Goal: Information Seeking & Learning: Understand process/instructions

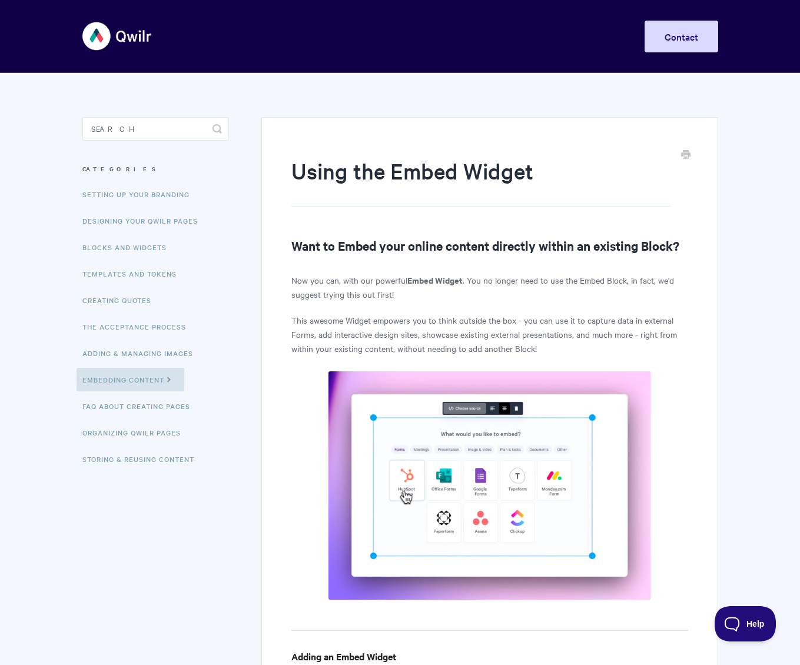
click at [158, 270] on link "Templates and Tokens" at bounding box center [131, 274] width 109 height 24
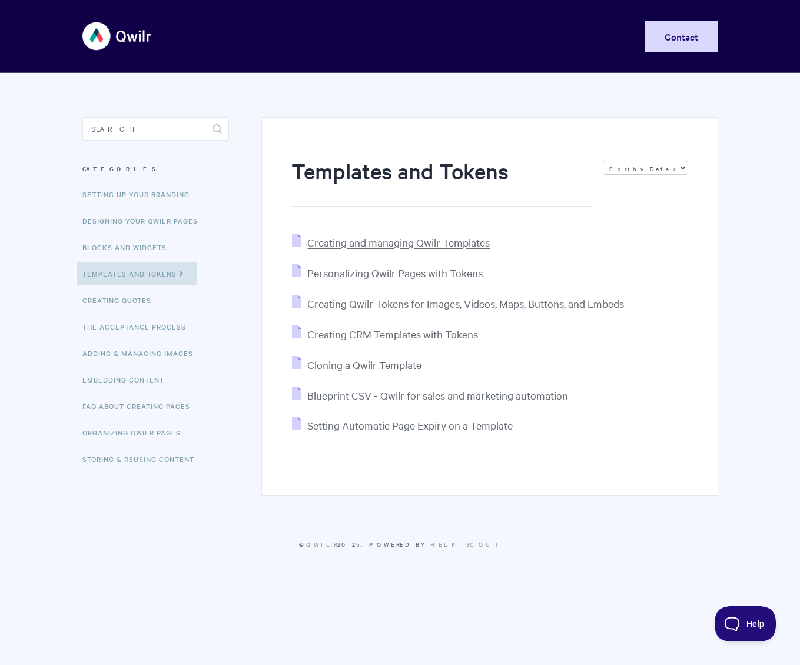
click at [391, 240] on span "Creating and managing Qwilr Templates" at bounding box center [398, 242] width 182 height 14
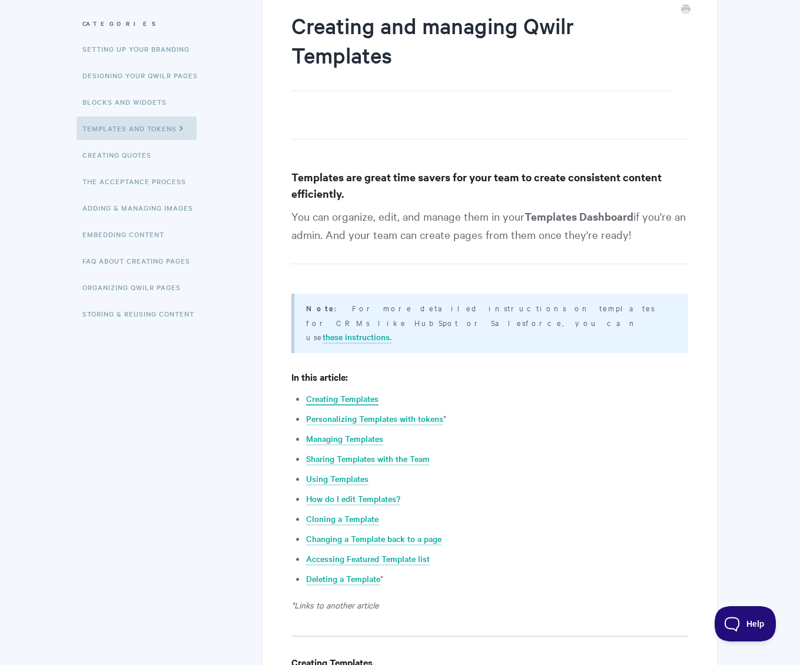
scroll to position [183, 0]
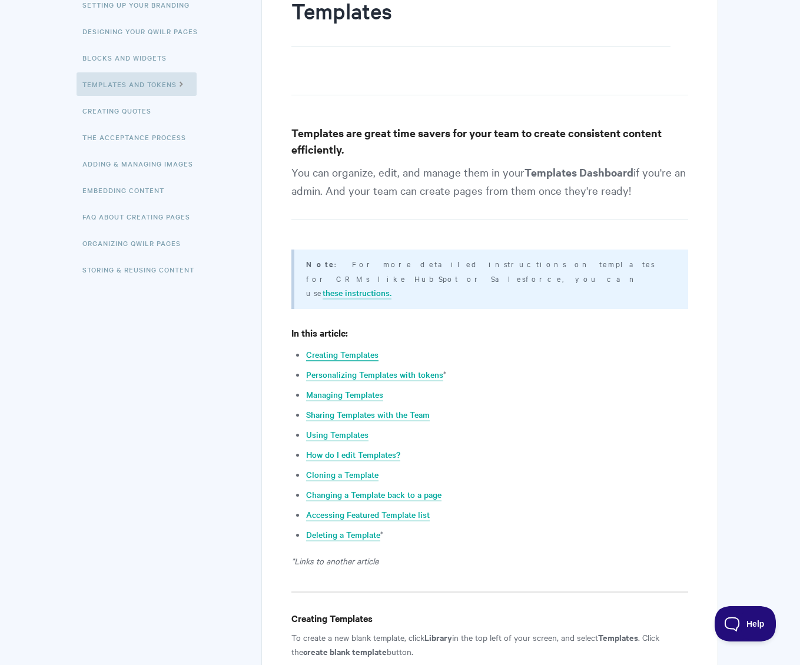
click at [354, 348] on link "Creating Templates" at bounding box center [342, 354] width 72 height 13
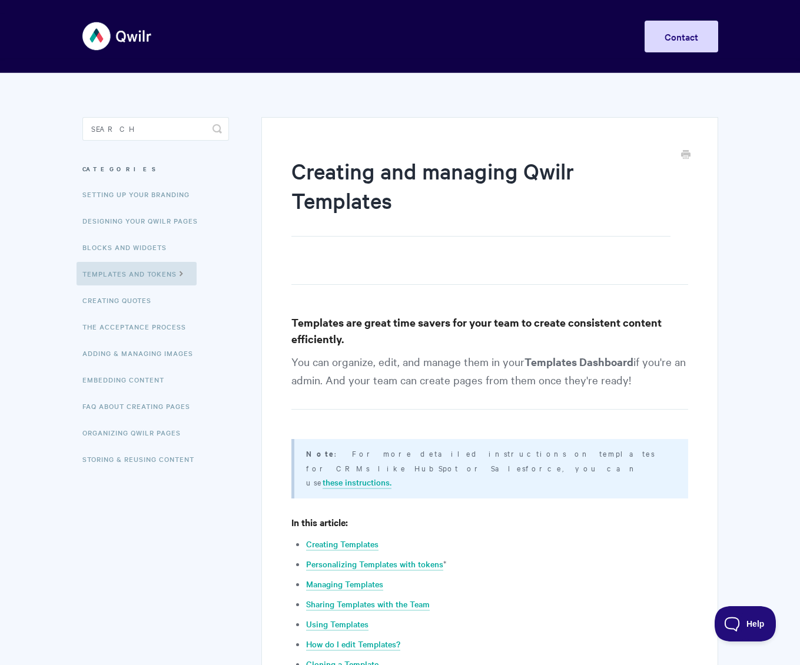
click at [168, 272] on link "Templates and Tokens" at bounding box center [137, 274] width 120 height 24
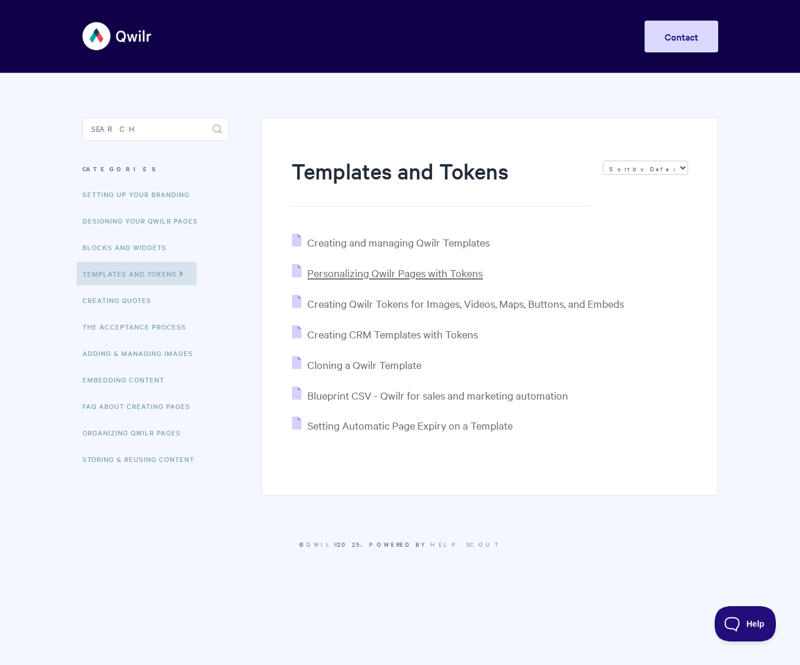
click at [456, 274] on span "Personalizing Qwilr Pages with Tokens" at bounding box center [394, 273] width 175 height 14
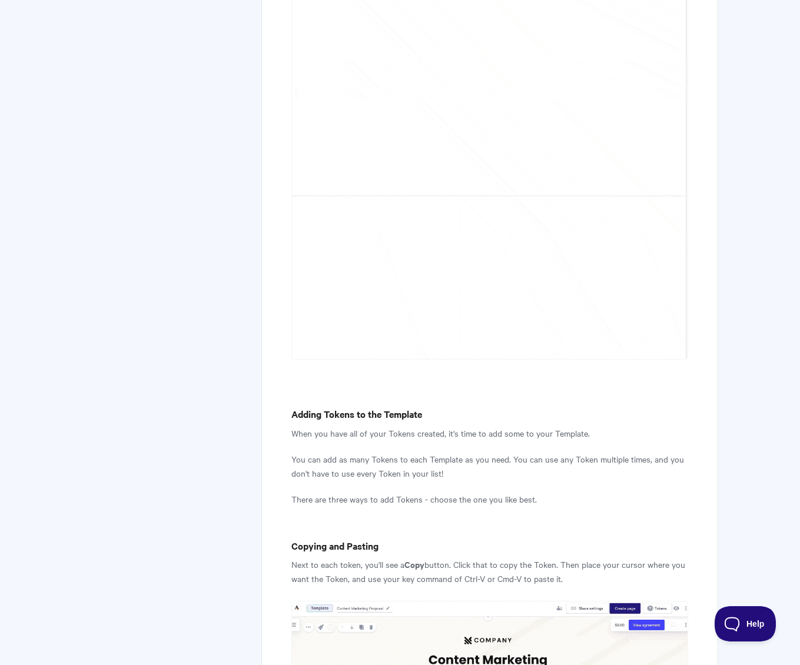
scroll to position [1812, 0]
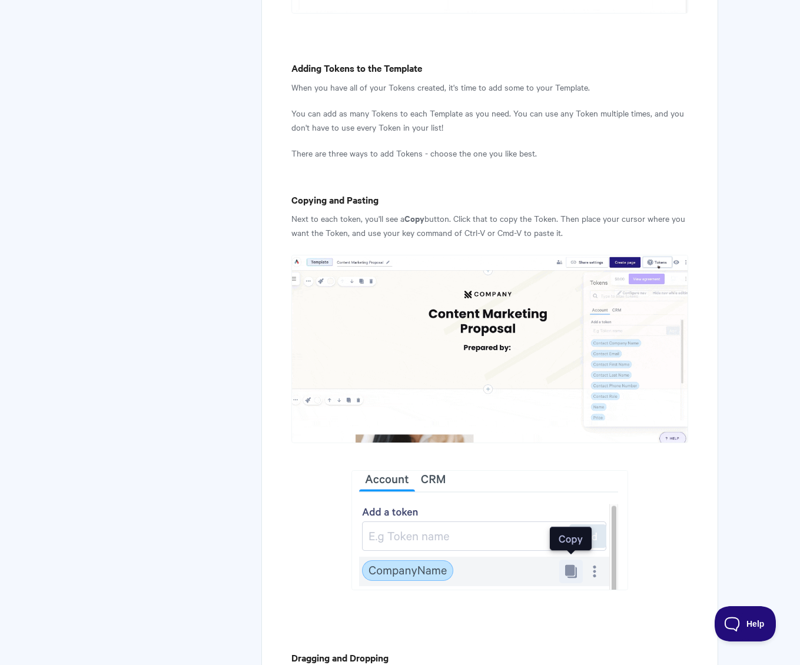
drag, startPoint x: 294, startPoint y: 72, endPoint x: 609, endPoint y: 74, distance: 315.5
click at [609, 80] on p "When you have all of your Tokens created, it's time to add some to your Templat…" at bounding box center [489, 87] width 396 height 14
click at [548, 146] on p "There are three ways to add Tokens - choose the one you like best." at bounding box center [489, 153] width 396 height 14
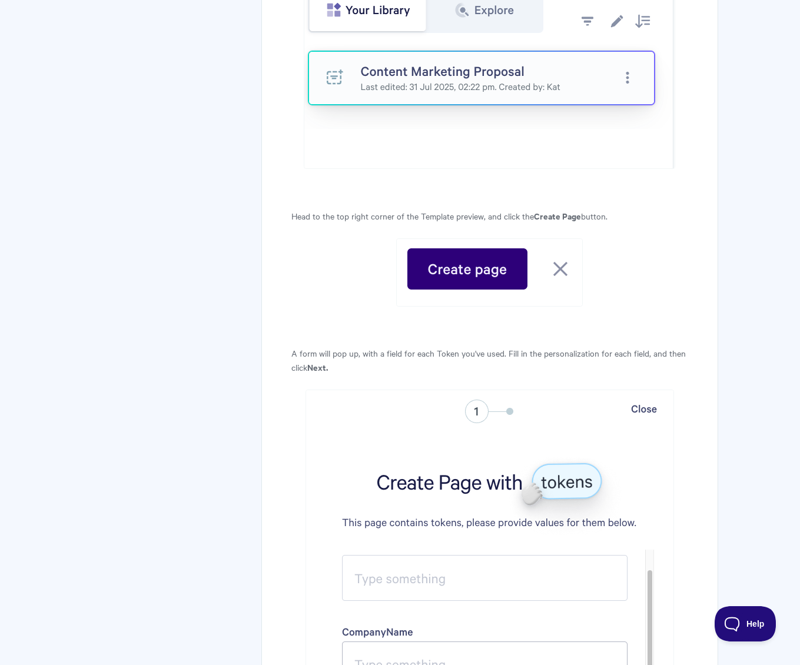
scroll to position [3487, 0]
